Goal: Task Accomplishment & Management: Manage account settings

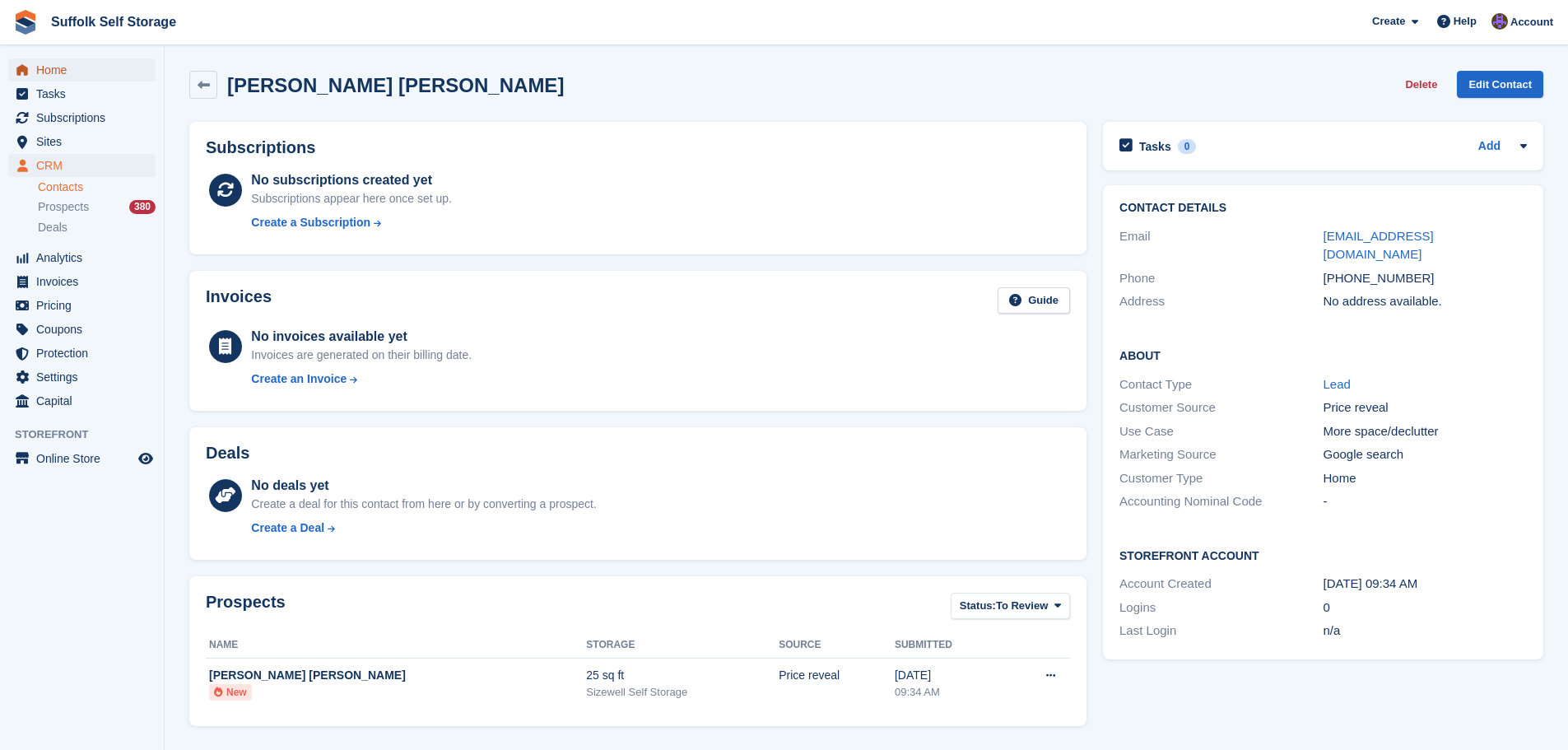
click at [70, 70] on span "Home" at bounding box center [85, 69] width 99 height 23
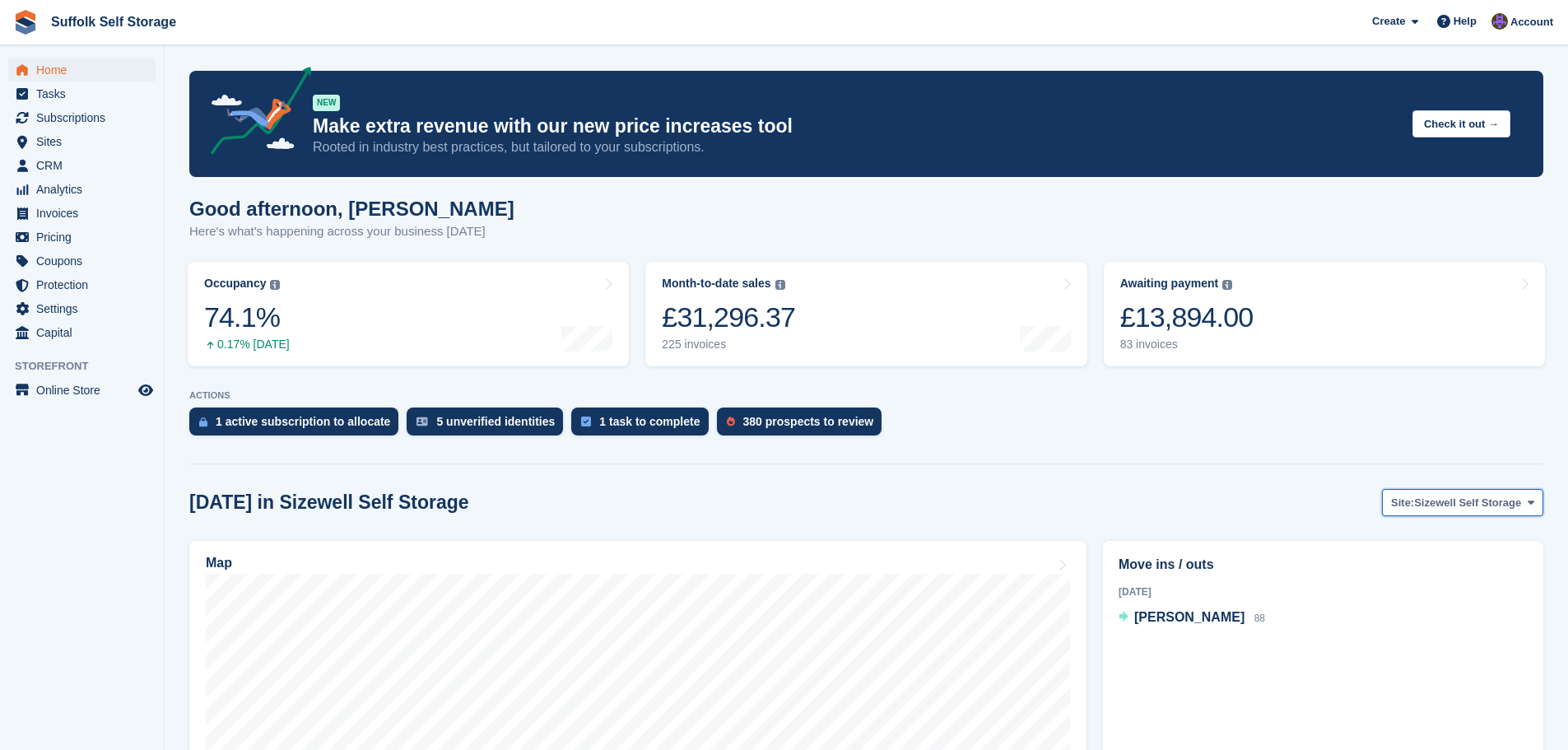
drag, startPoint x: 1428, startPoint y: 505, endPoint x: 1426, endPoint y: 513, distance: 8.2
click at [1428, 506] on span "Sizewell Self Storage" at bounding box center [1467, 503] width 107 height 16
click at [1440, 573] on link "Pettistree Self Storage" at bounding box center [1455, 571] width 162 height 30
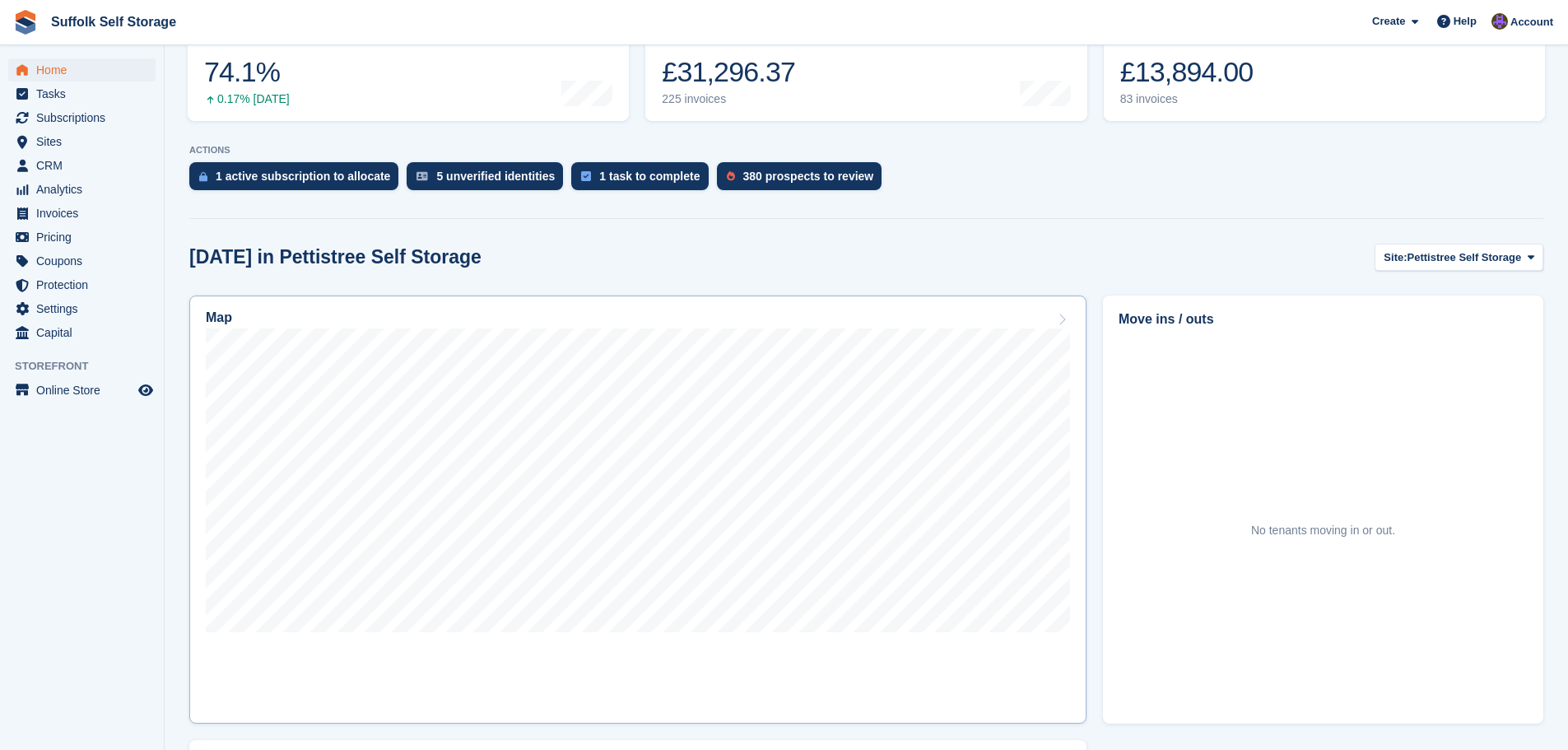
scroll to position [247, 0]
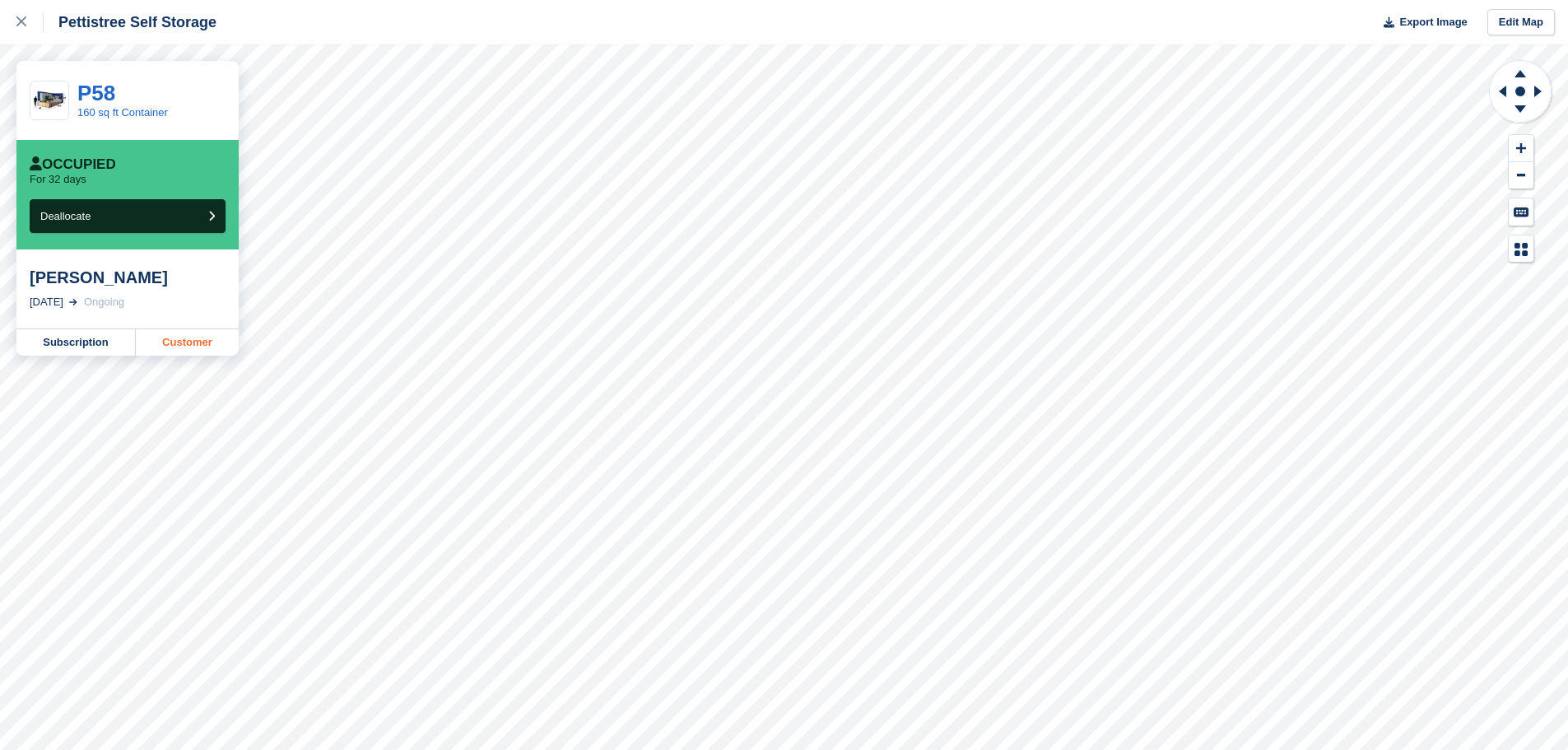
click at [189, 341] on link "Customer" at bounding box center [187, 342] width 103 height 26
click at [22, 22] on icon at bounding box center [21, 21] width 10 height 10
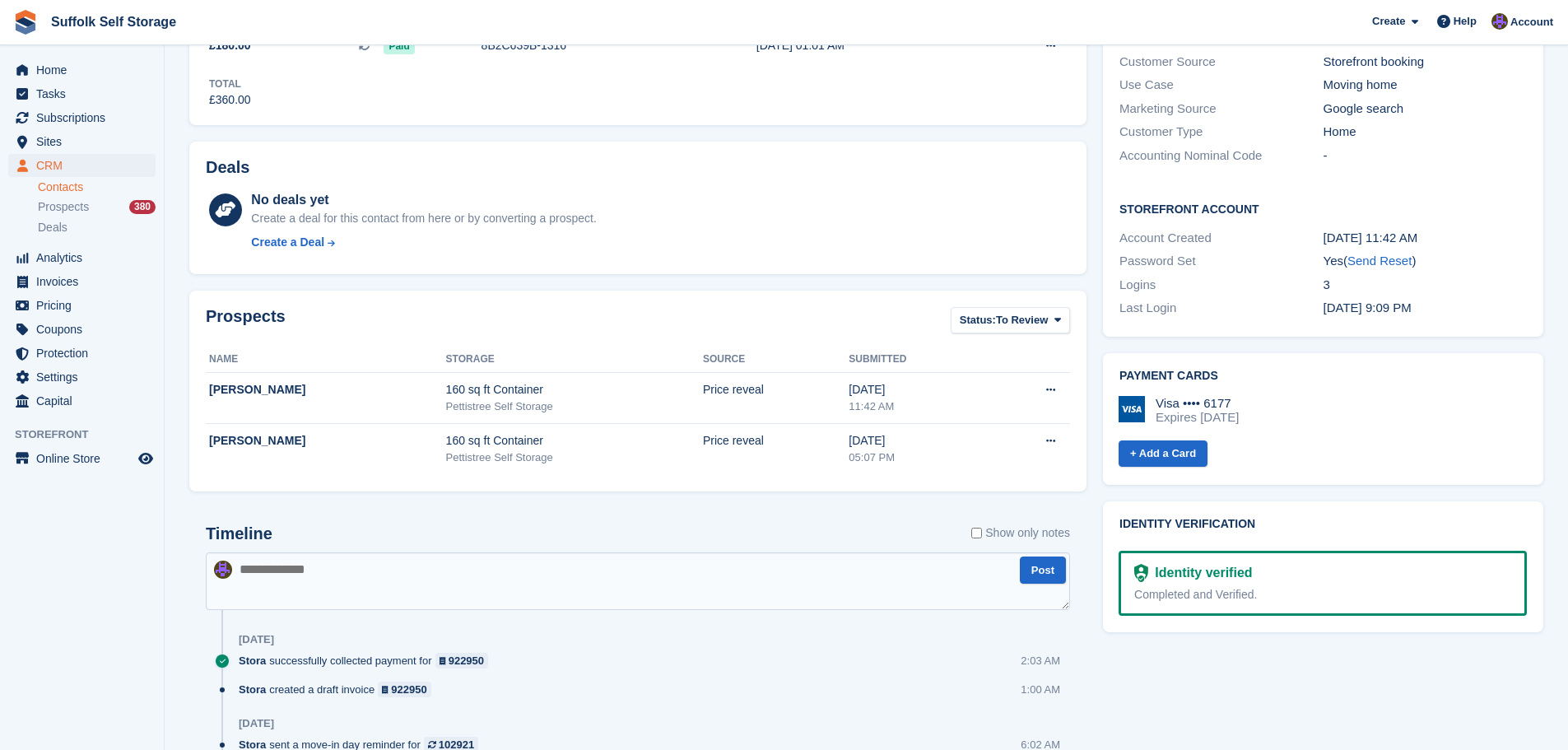
scroll to position [411, 0]
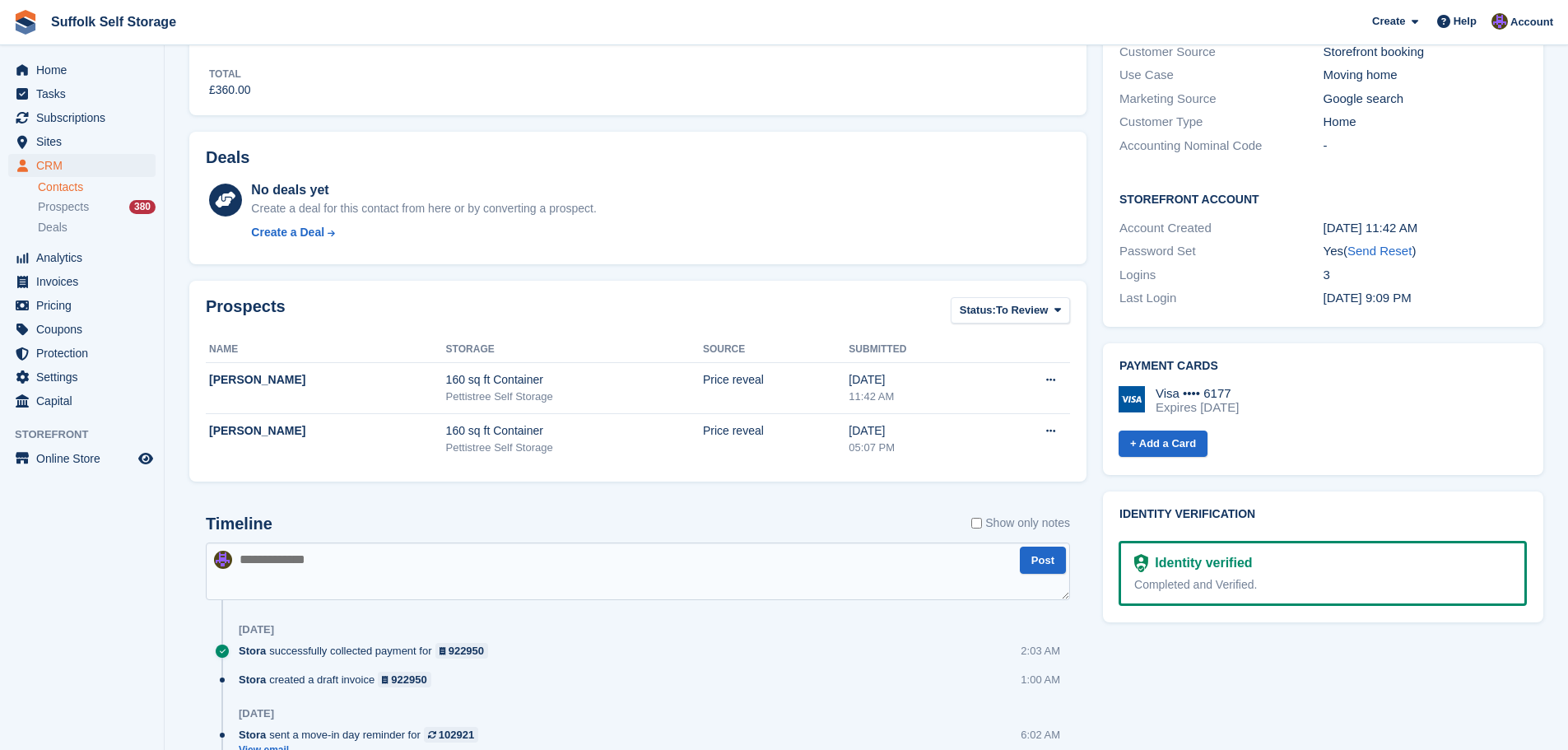
click at [731, 571] on textarea at bounding box center [638, 571] width 864 height 57
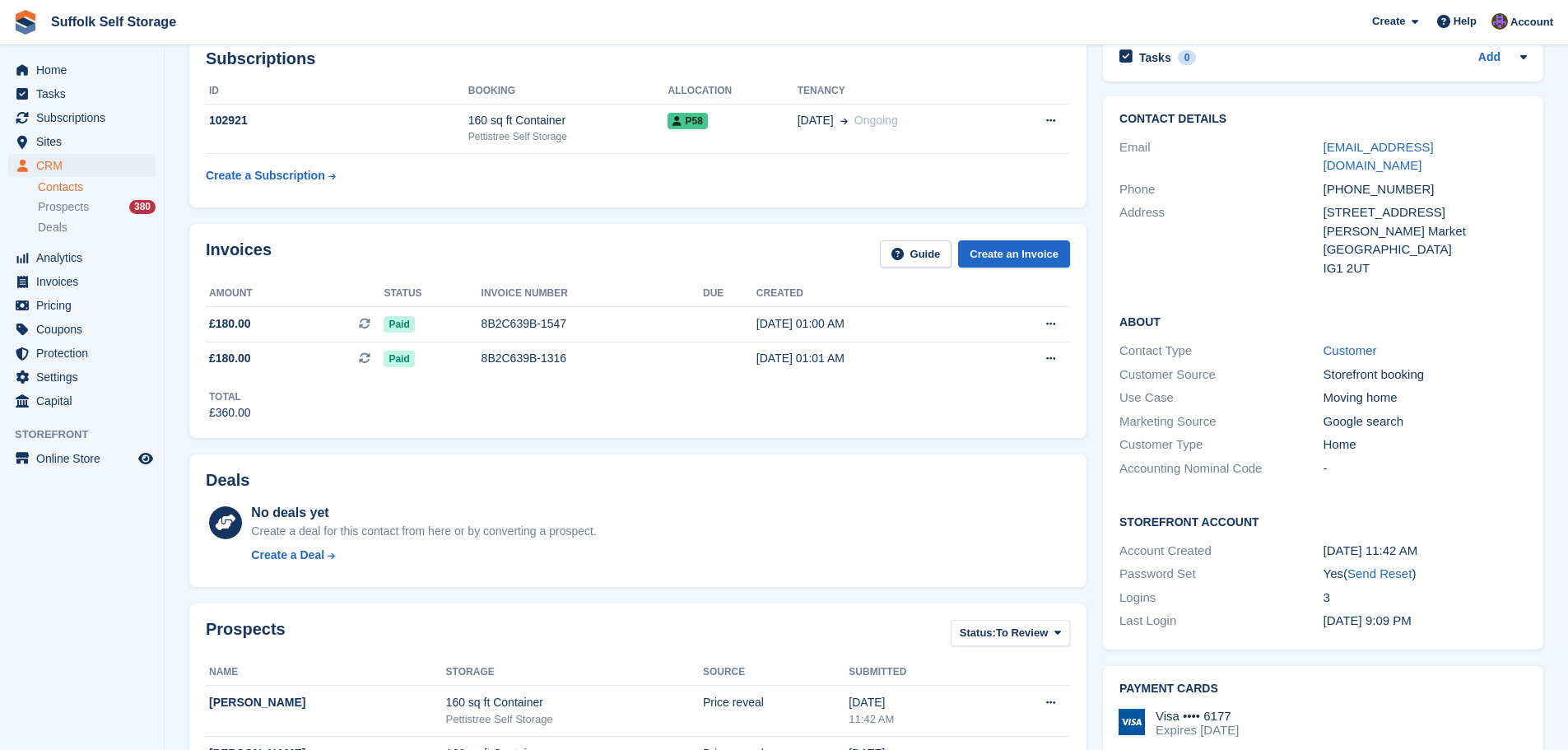
scroll to position [0, 0]
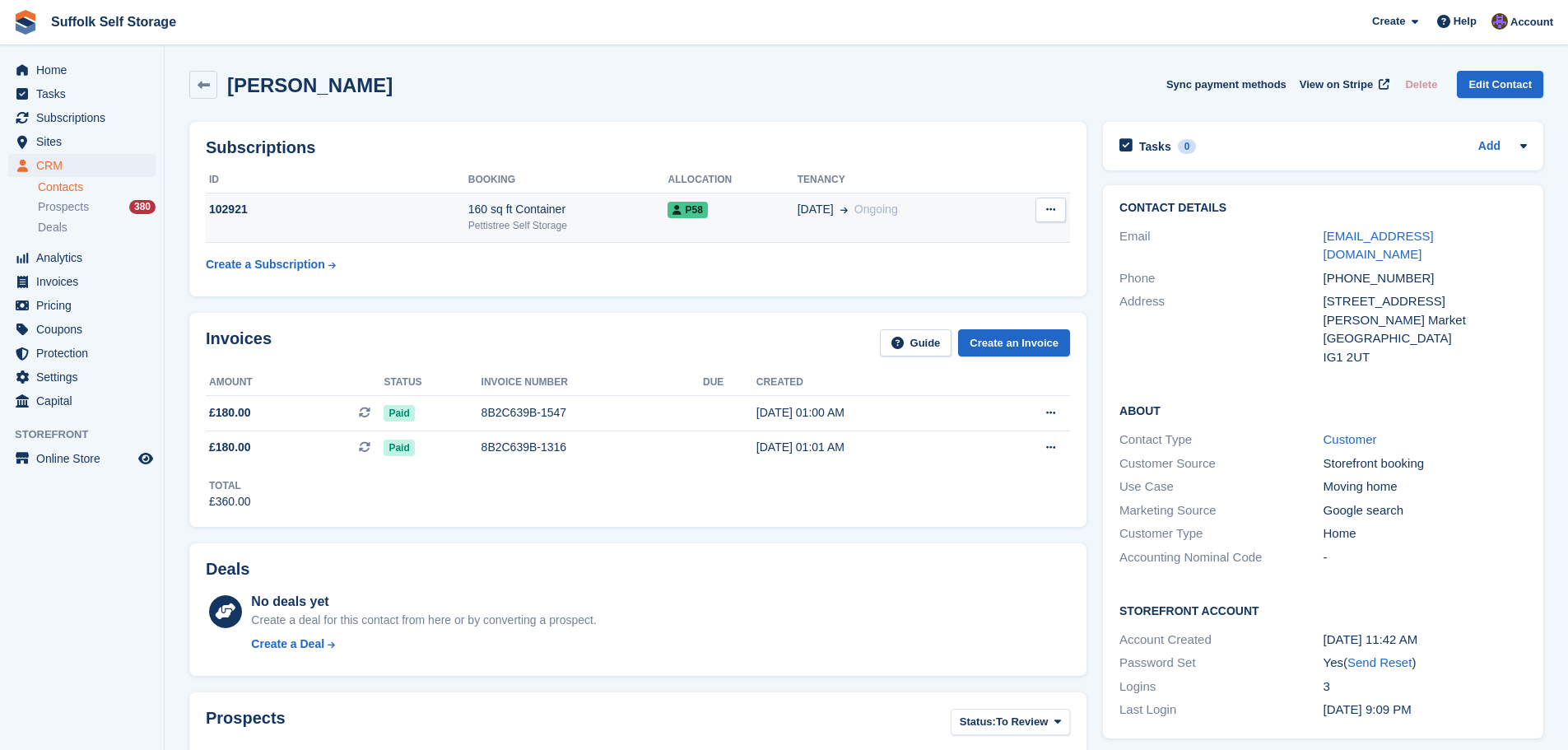
click at [1059, 216] on button at bounding box center [1051, 210] width 31 height 25
click at [626, 218] on div "Pettistree Self Storage" at bounding box center [568, 225] width 200 height 15
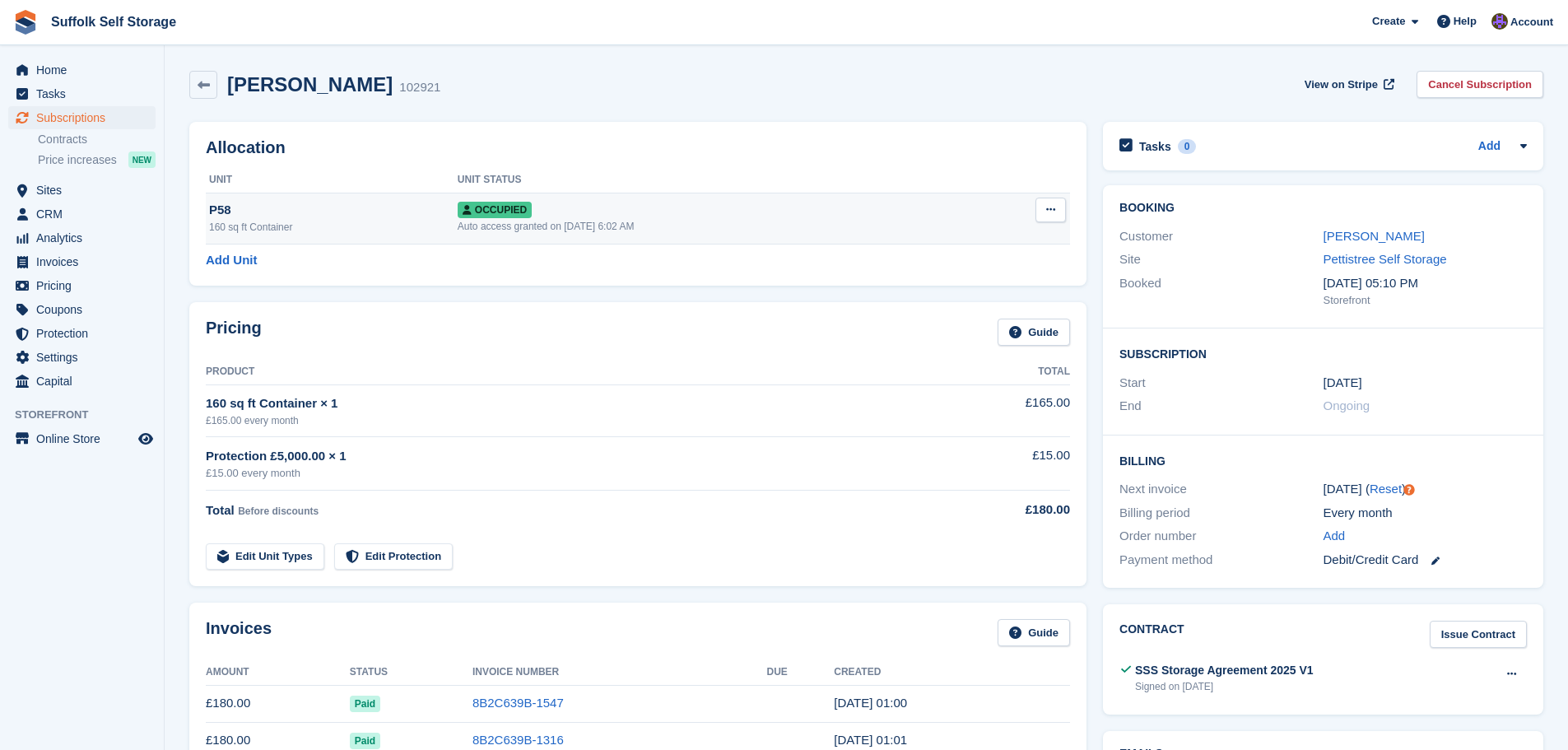
click at [1046, 215] on icon at bounding box center [1051, 210] width 9 height 11
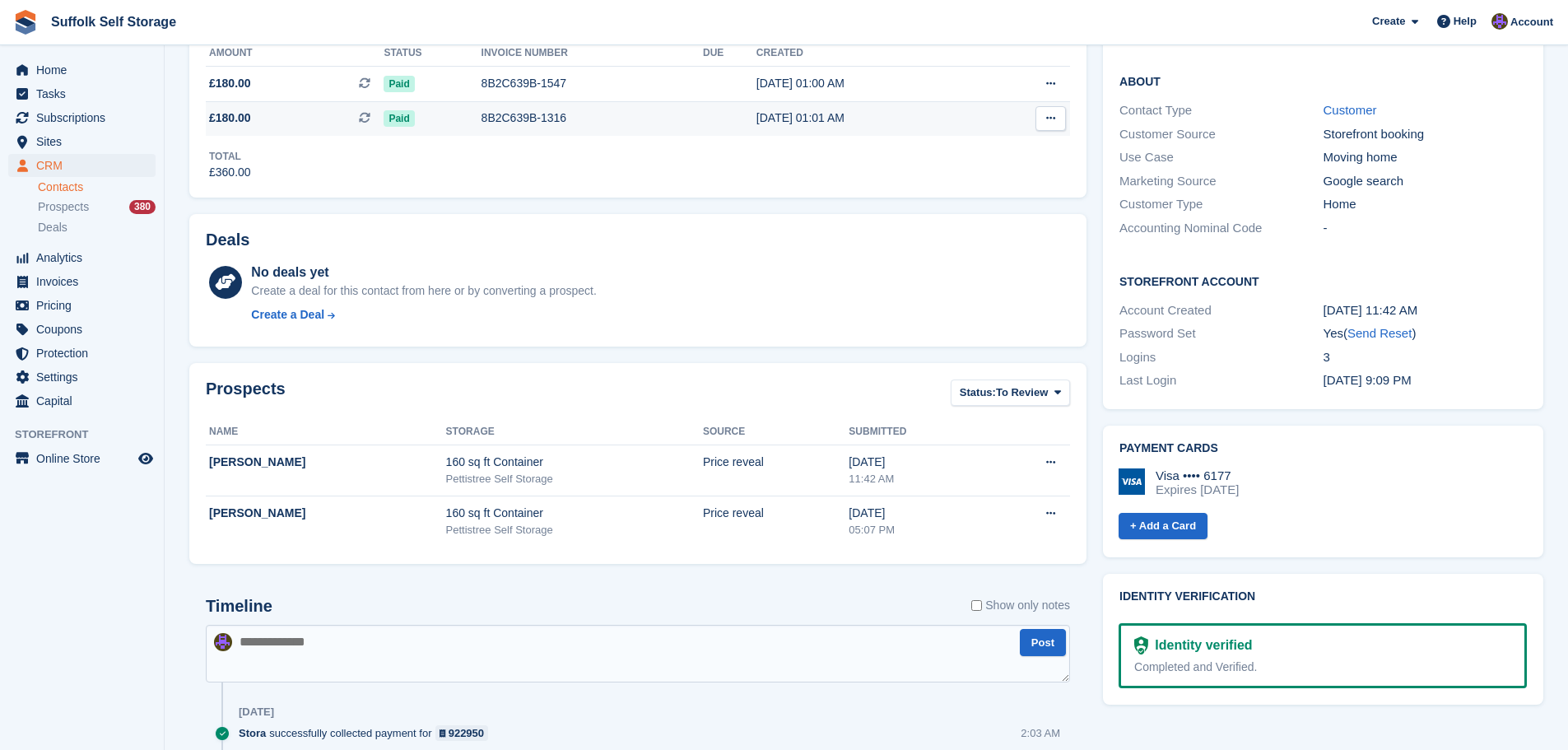
scroll to position [577, 0]
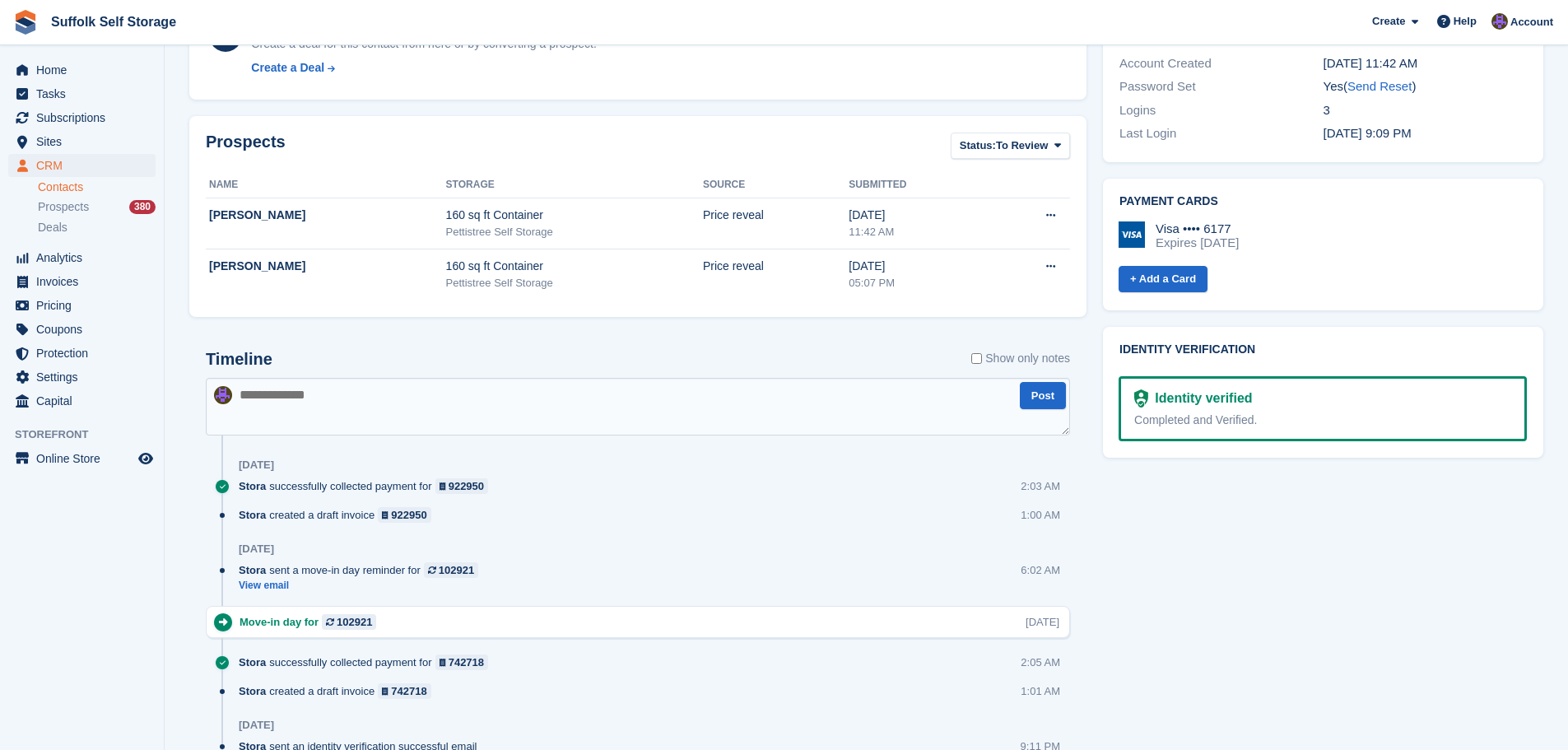
click at [543, 419] on textarea at bounding box center [638, 406] width 864 height 57
click at [591, 412] on textarea "**********" at bounding box center [638, 406] width 864 height 57
click at [698, 378] on textarea "**********" at bounding box center [638, 406] width 864 height 57
type textarea "**********"
click at [1040, 406] on button "Post" at bounding box center [1043, 396] width 46 height 27
